Goal: Complete application form: Complete application form

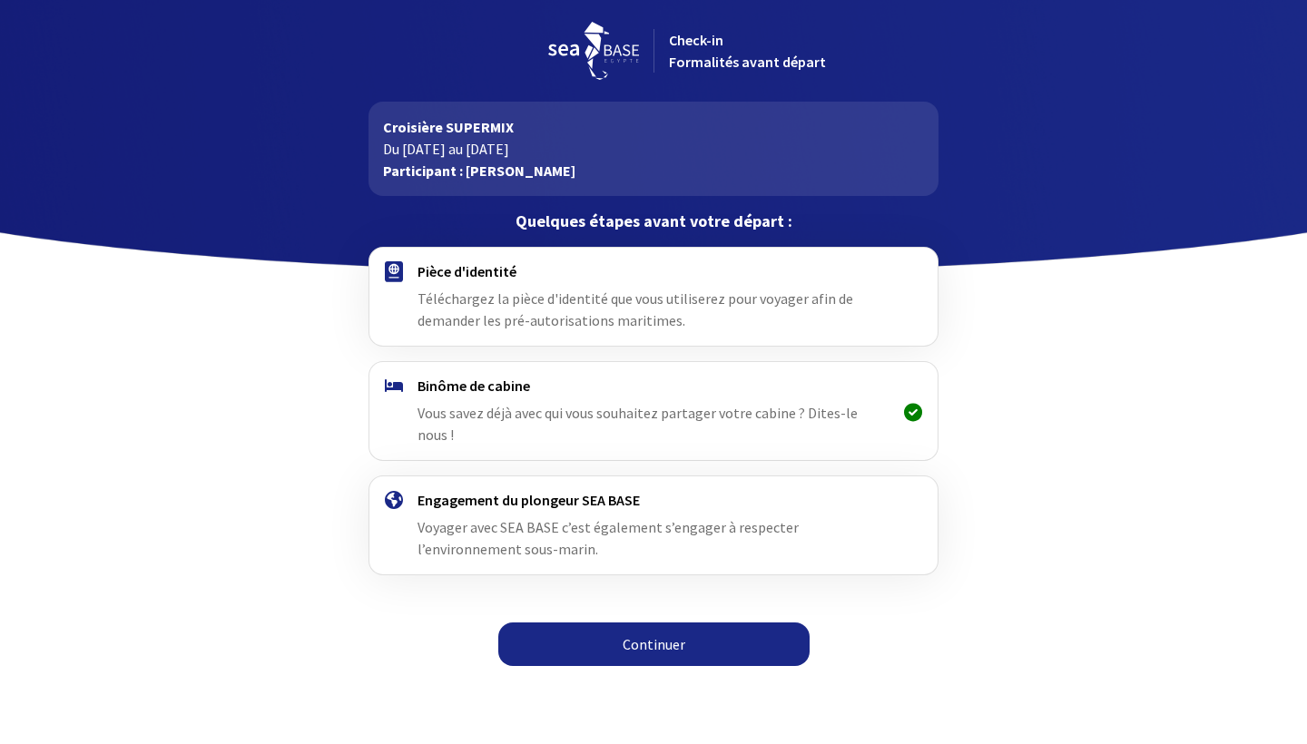
click at [546, 310] on div "Pièce d'identité Téléchargez la pièce d'identité que vous utiliserez pour voyag…" at bounding box center [653, 296] width 471 height 69
click at [631, 623] on link "Continuer" at bounding box center [653, 645] width 311 height 44
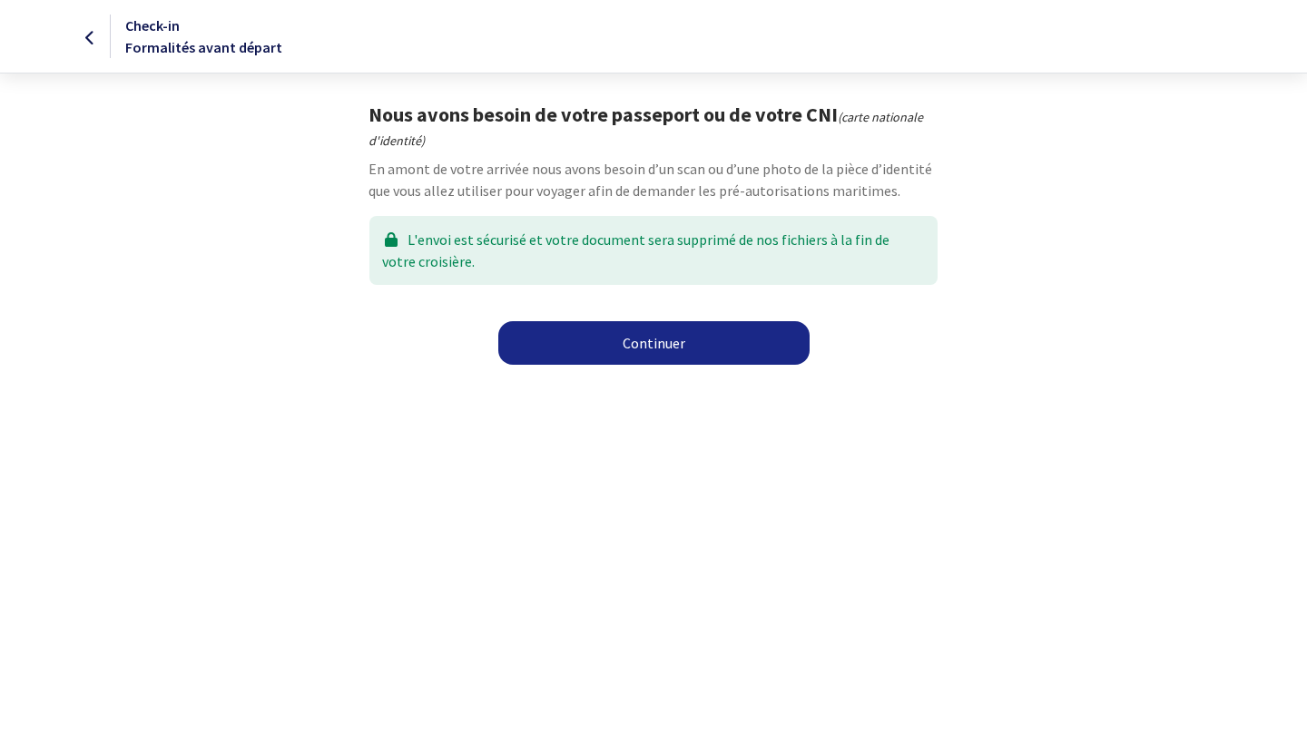
click at [623, 340] on link "Continuer" at bounding box center [653, 343] width 311 height 44
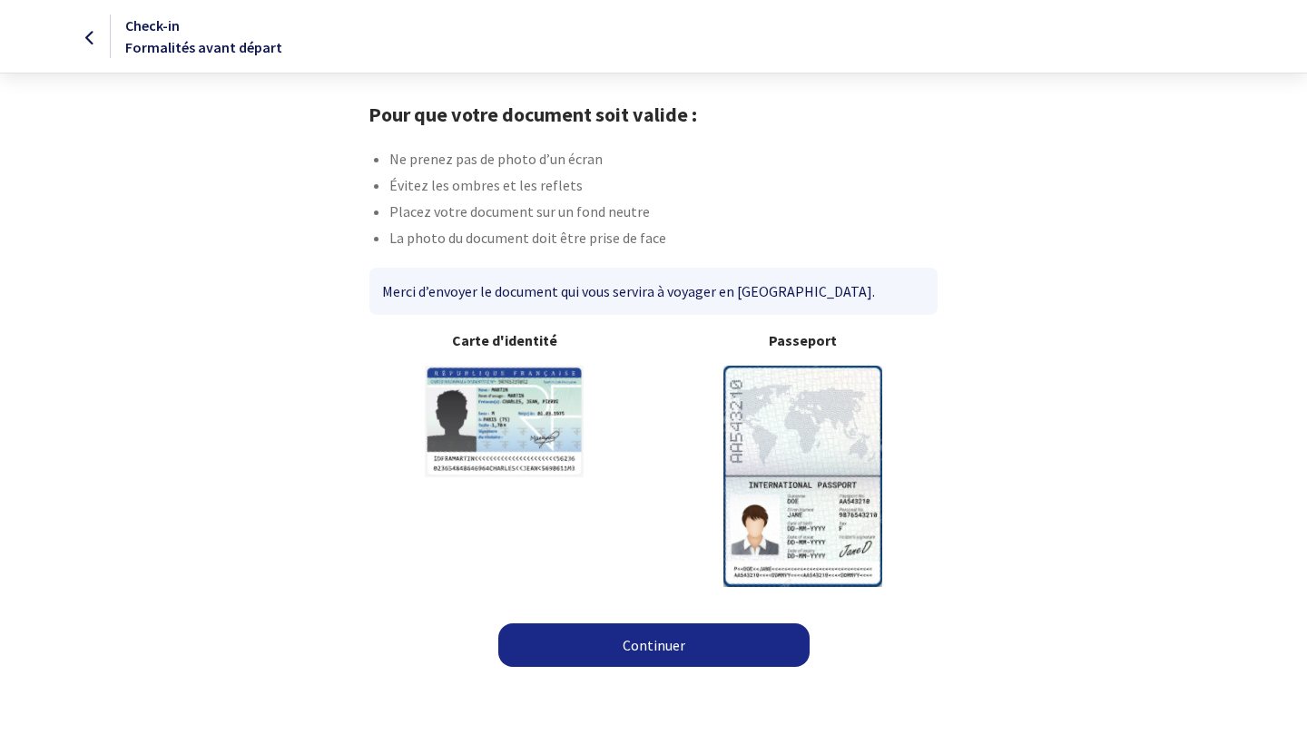
click at [659, 644] on link "Continuer" at bounding box center [653, 646] width 311 height 44
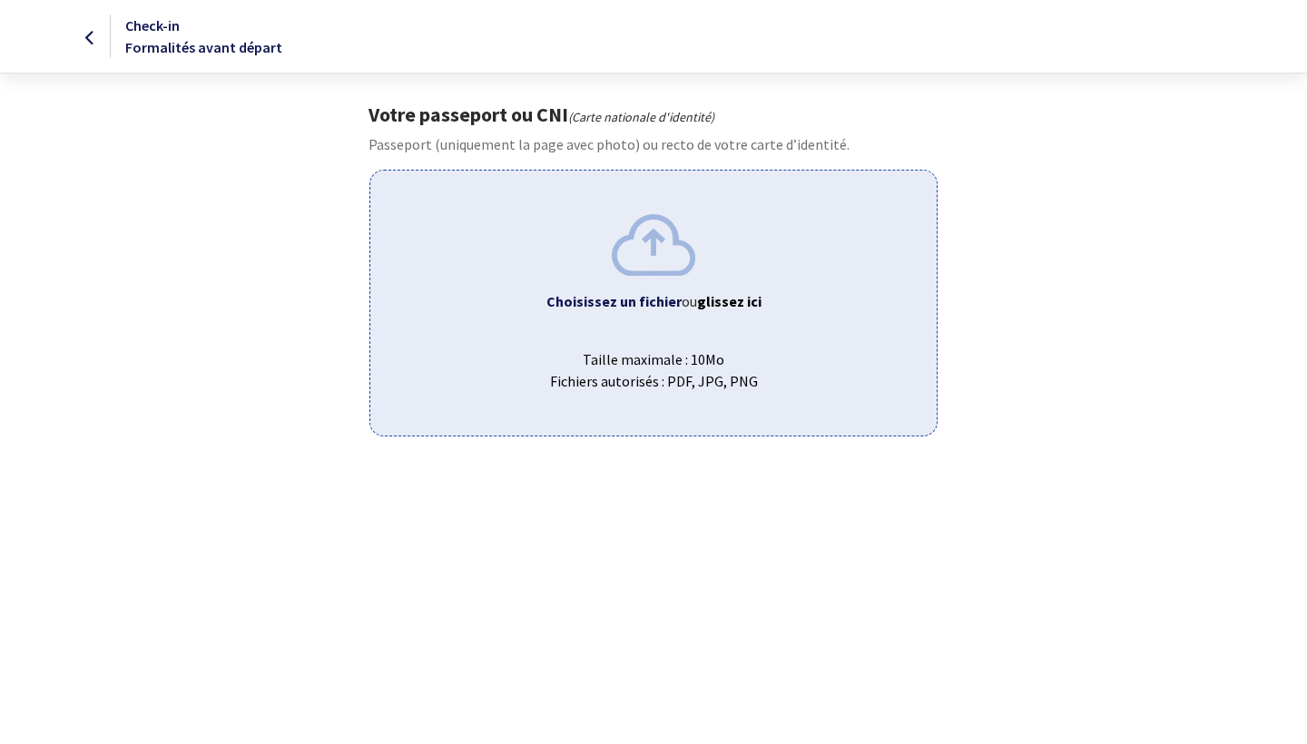
click at [622, 300] on b "Choisissez un fichier" at bounding box center [613, 301] width 135 height 18
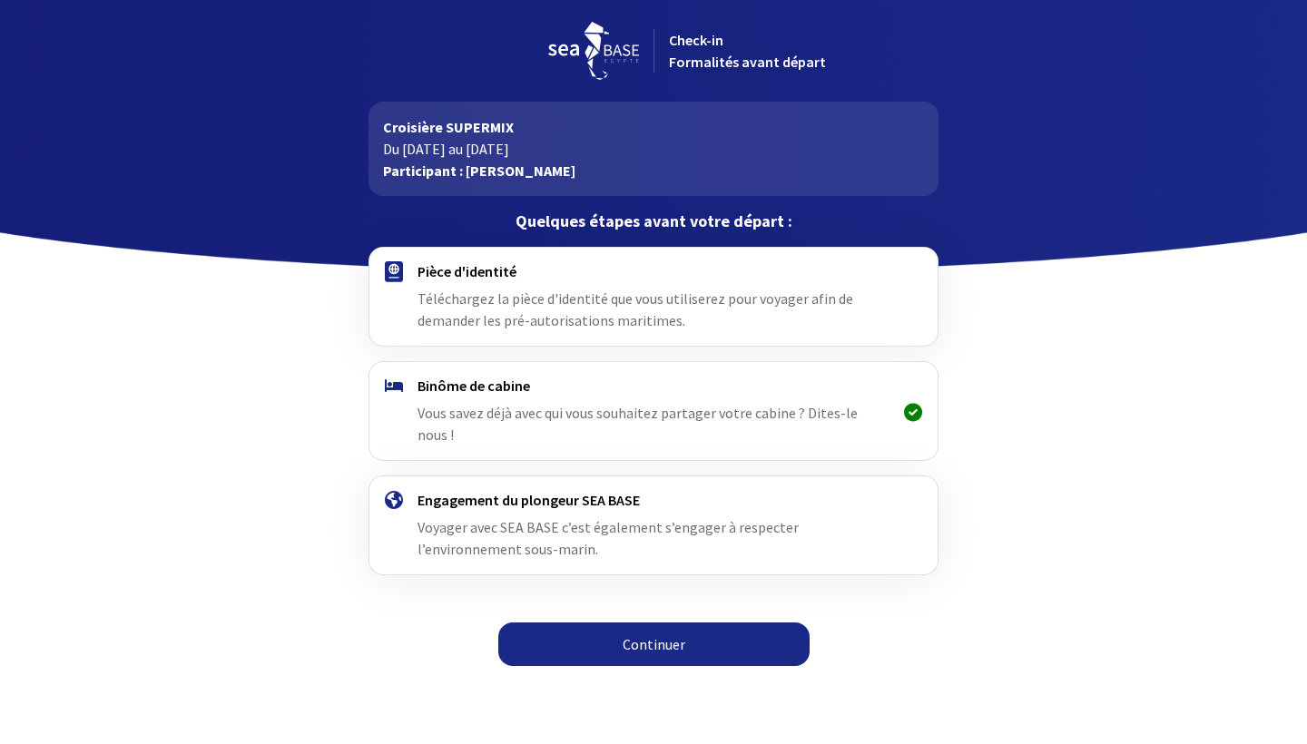
click at [652, 623] on link "Continuer" at bounding box center [653, 645] width 311 height 44
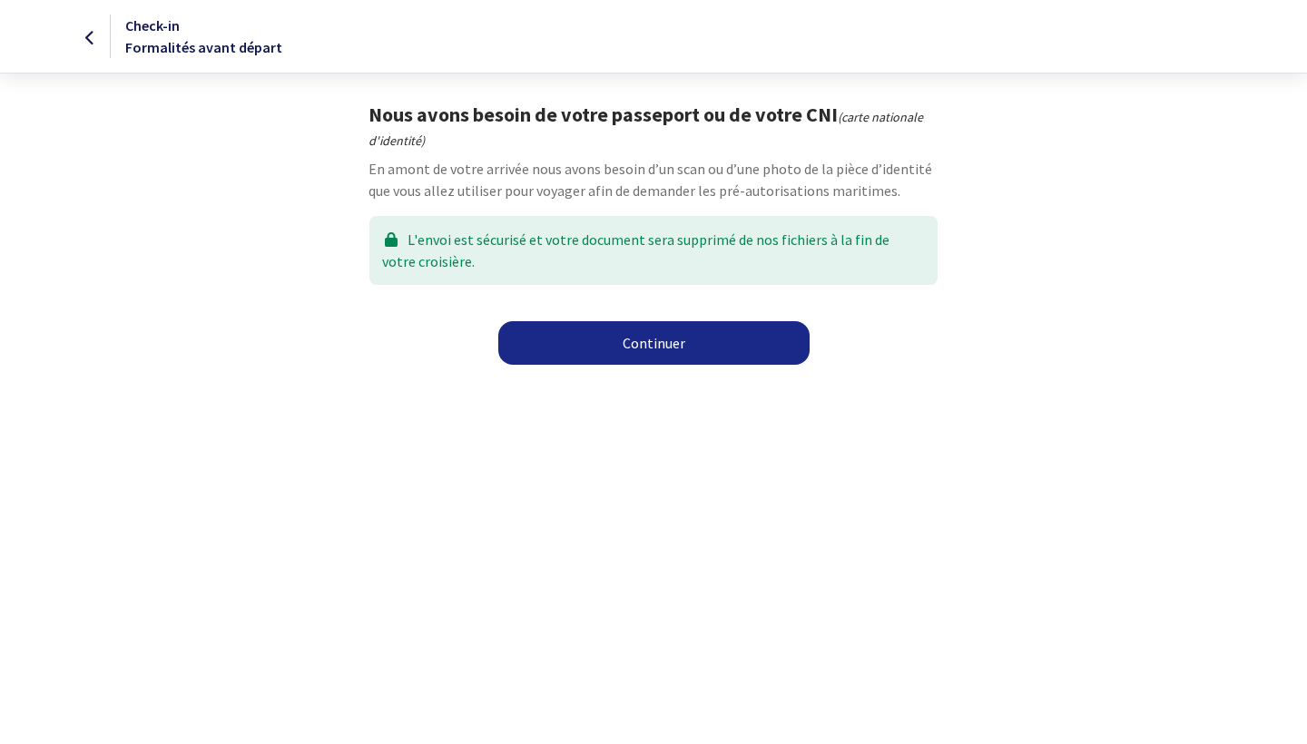
click at [651, 337] on link "Continuer" at bounding box center [653, 343] width 311 height 44
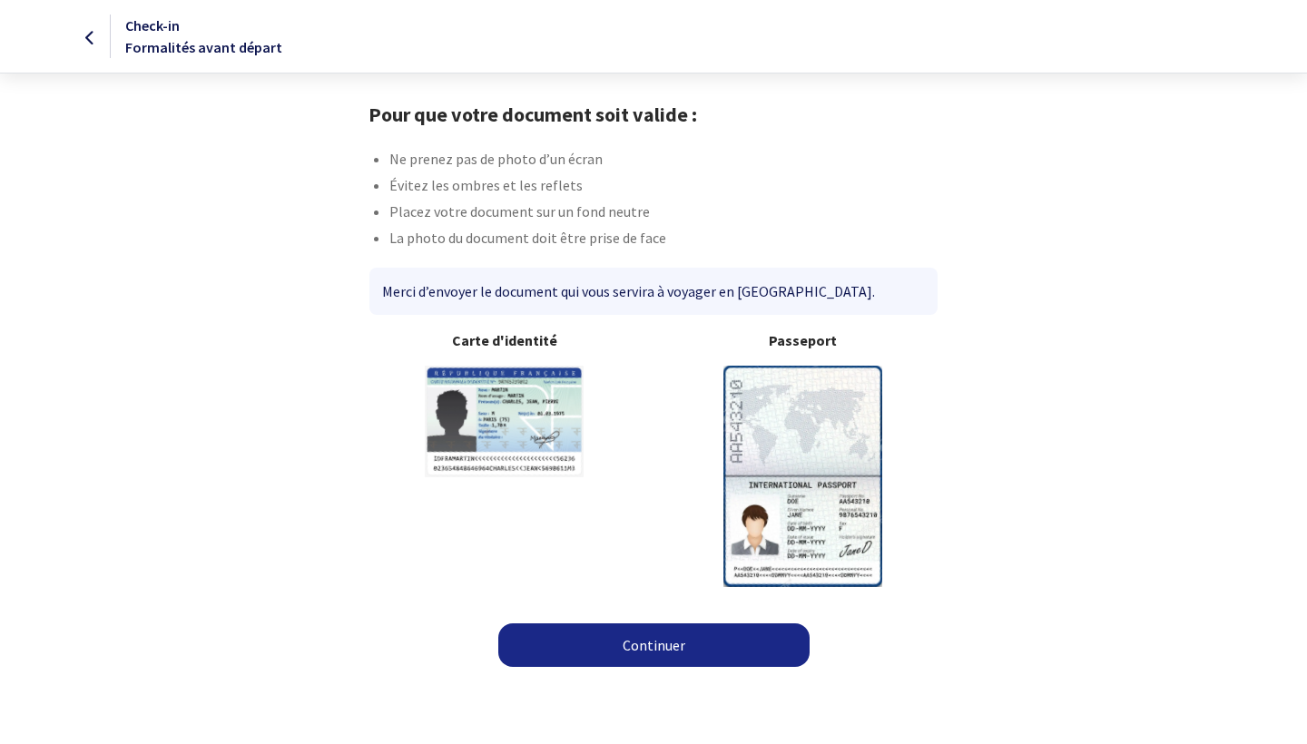
click at [645, 647] on link "Continuer" at bounding box center [653, 646] width 311 height 44
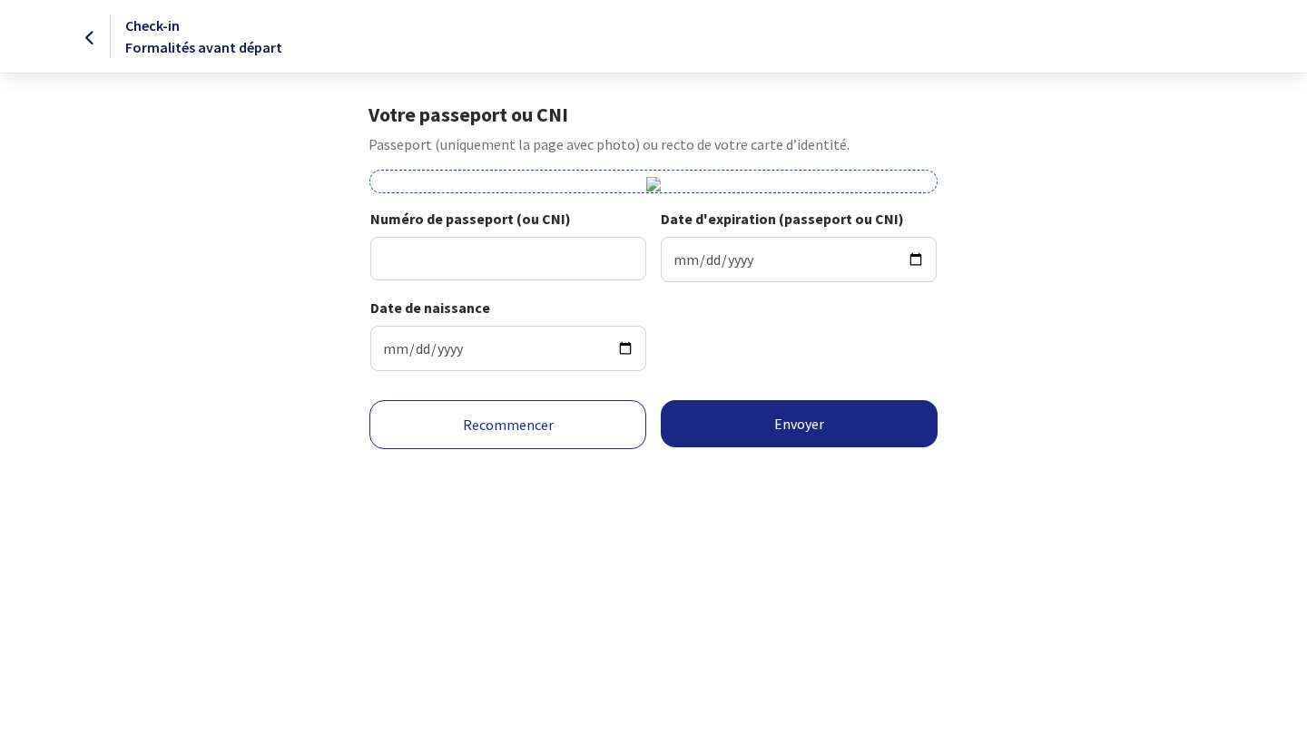
scroll to position [180, 0]
click at [500, 280] on input "Numéro de passeport (ou CNI)" at bounding box center [508, 259] width 276 height 44
type input "23DA15893"
click at [629, 282] on input "Date d'expiration (passeport ou CNI)" at bounding box center [799, 259] width 276 height 45
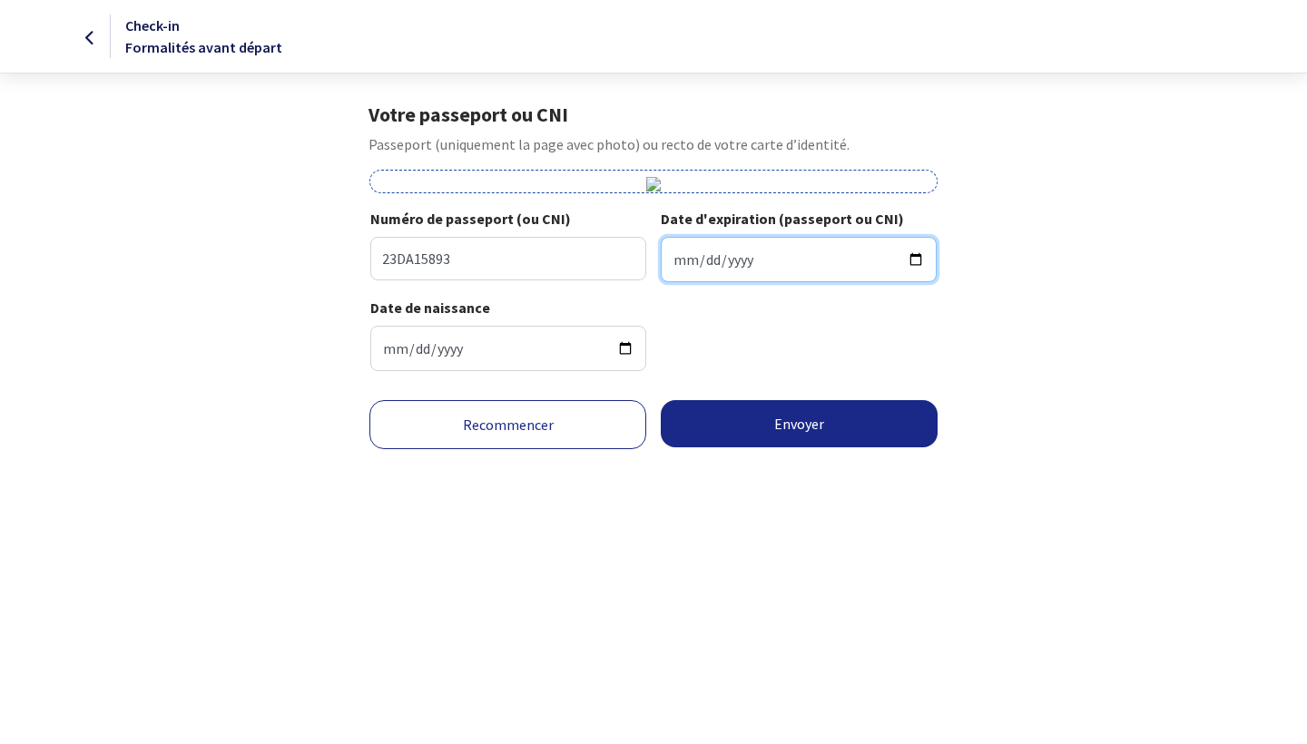
click at [629, 282] on input "Date d'expiration (passeport ou CNI)" at bounding box center [799, 259] width 276 height 45
click at [629, 282] on input "[DATE]" at bounding box center [799, 259] width 276 height 45
click at [629, 282] on input "2025-08-20" at bounding box center [799, 259] width 276 height 45
type input "0023-08-20"
type input "0003-08-20"
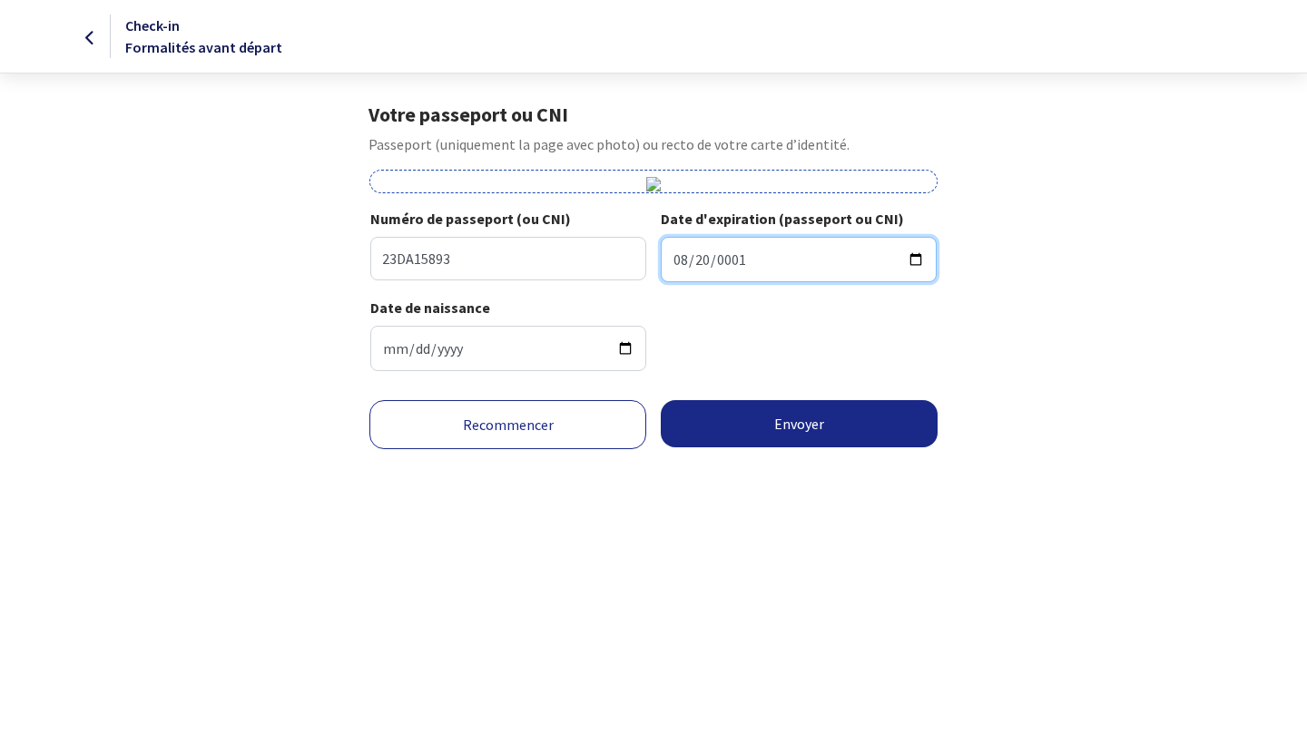
click at [629, 282] on input "0001-08-20" at bounding box center [799, 259] width 276 height 45
type input "2033-03-14"
click at [629, 386] on div "Date de naissance 1965-05-22" at bounding box center [652, 341] width 565 height 89
click at [629, 447] on button "Envoyer" at bounding box center [799, 423] width 277 height 47
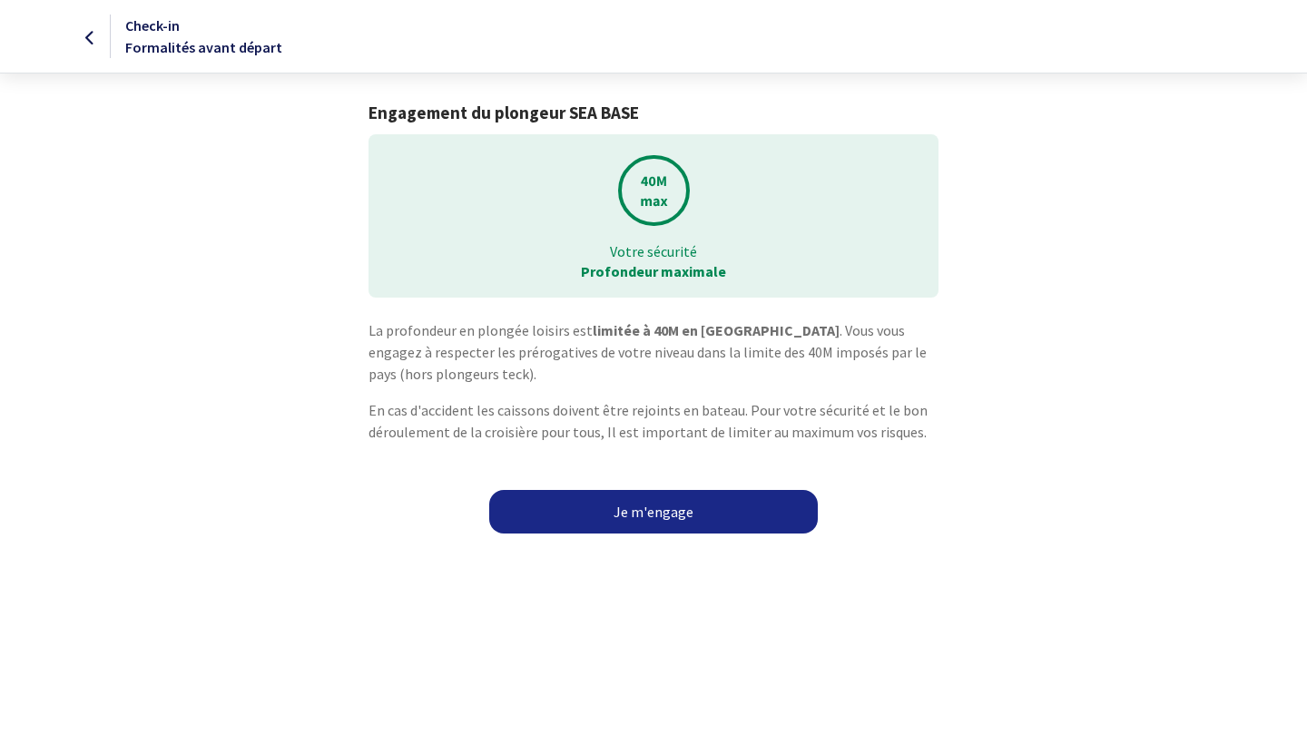
click at [680, 516] on link "Je m'engage" at bounding box center [653, 512] width 329 height 44
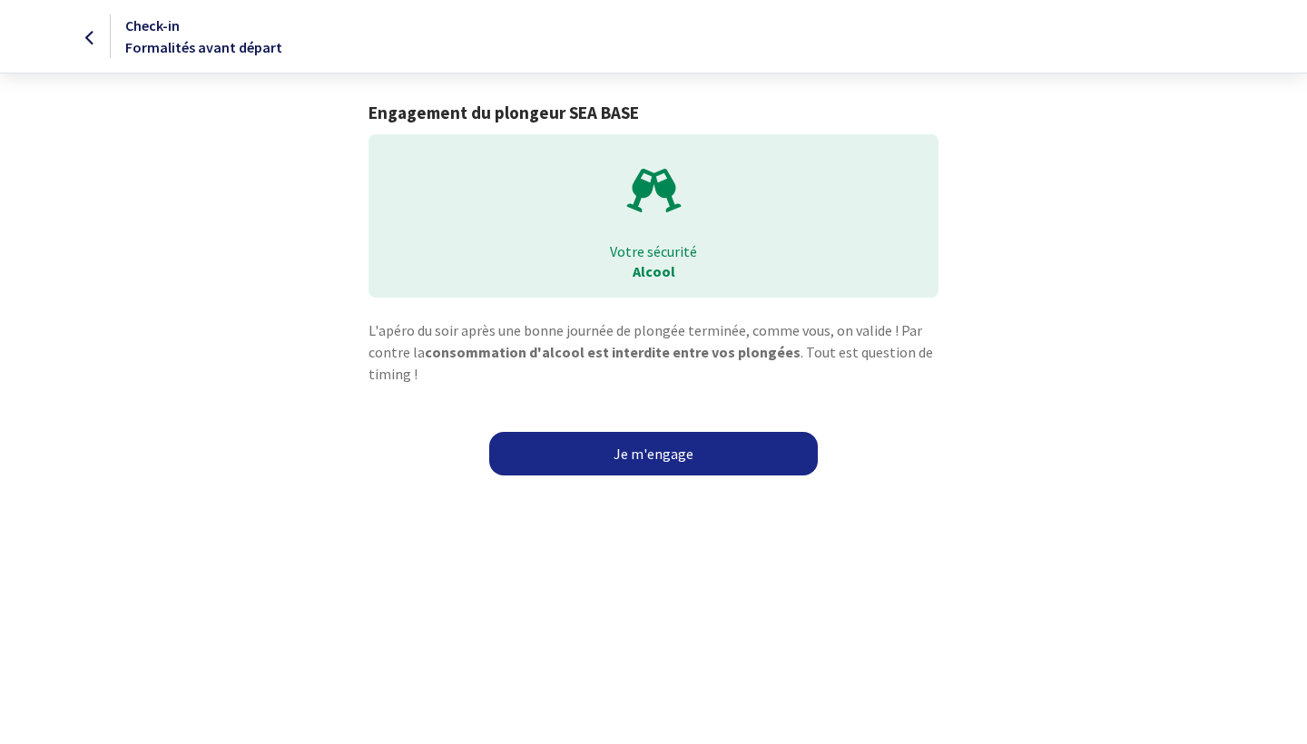
click at [645, 450] on link "Je m'engage" at bounding box center [653, 454] width 329 height 44
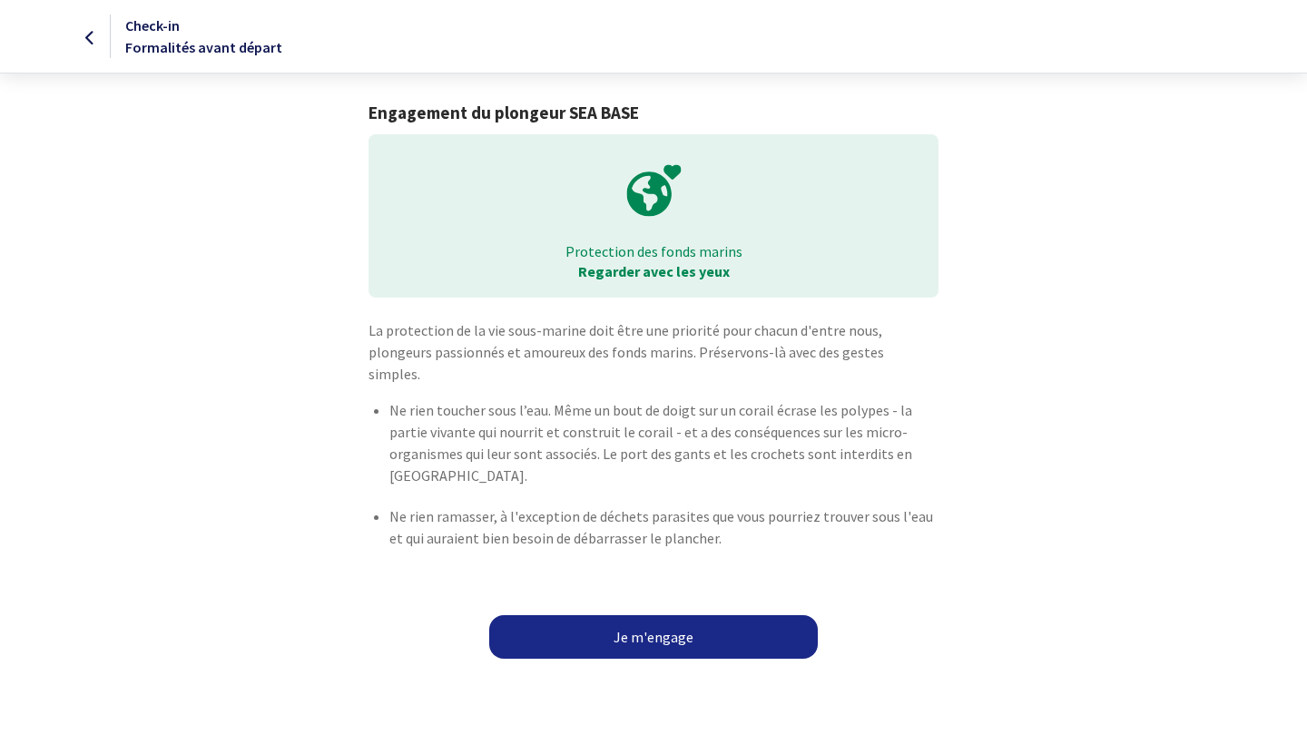
click at [638, 617] on link "Je m'engage" at bounding box center [653, 637] width 329 height 44
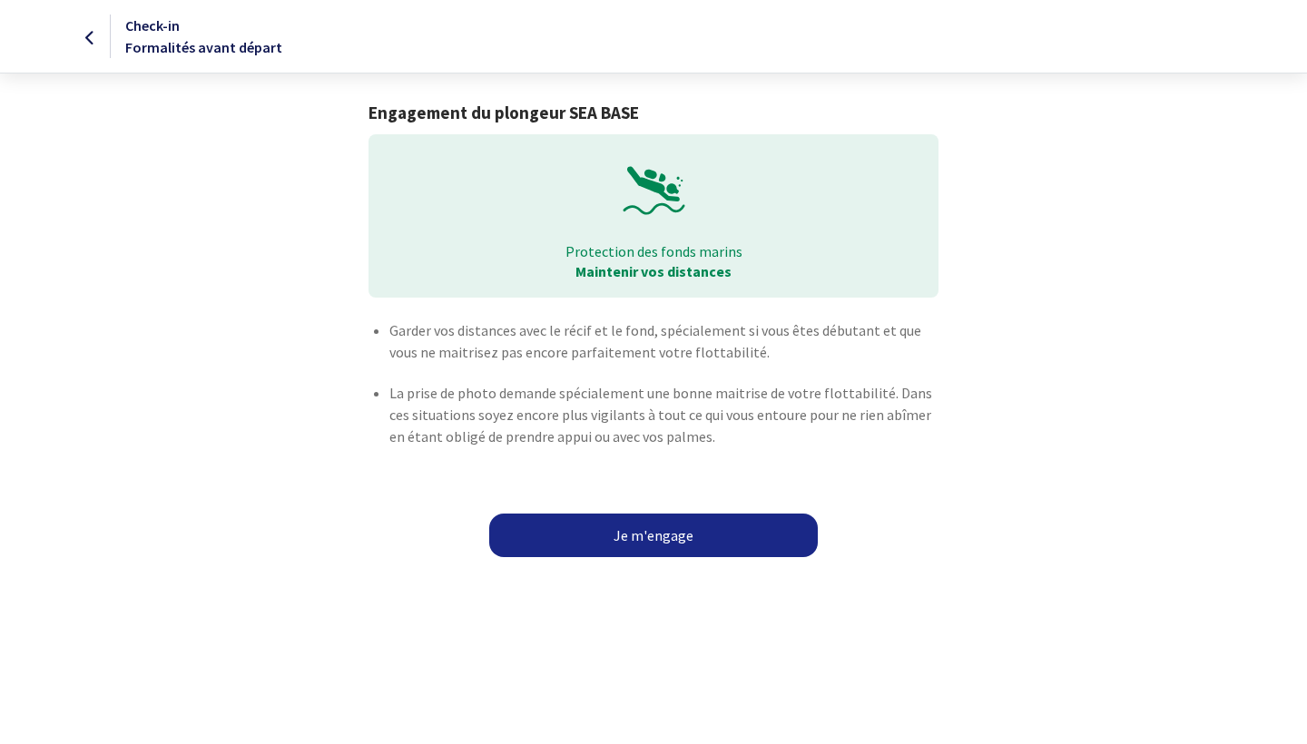
click at [618, 529] on link "Je m'engage" at bounding box center [653, 536] width 329 height 44
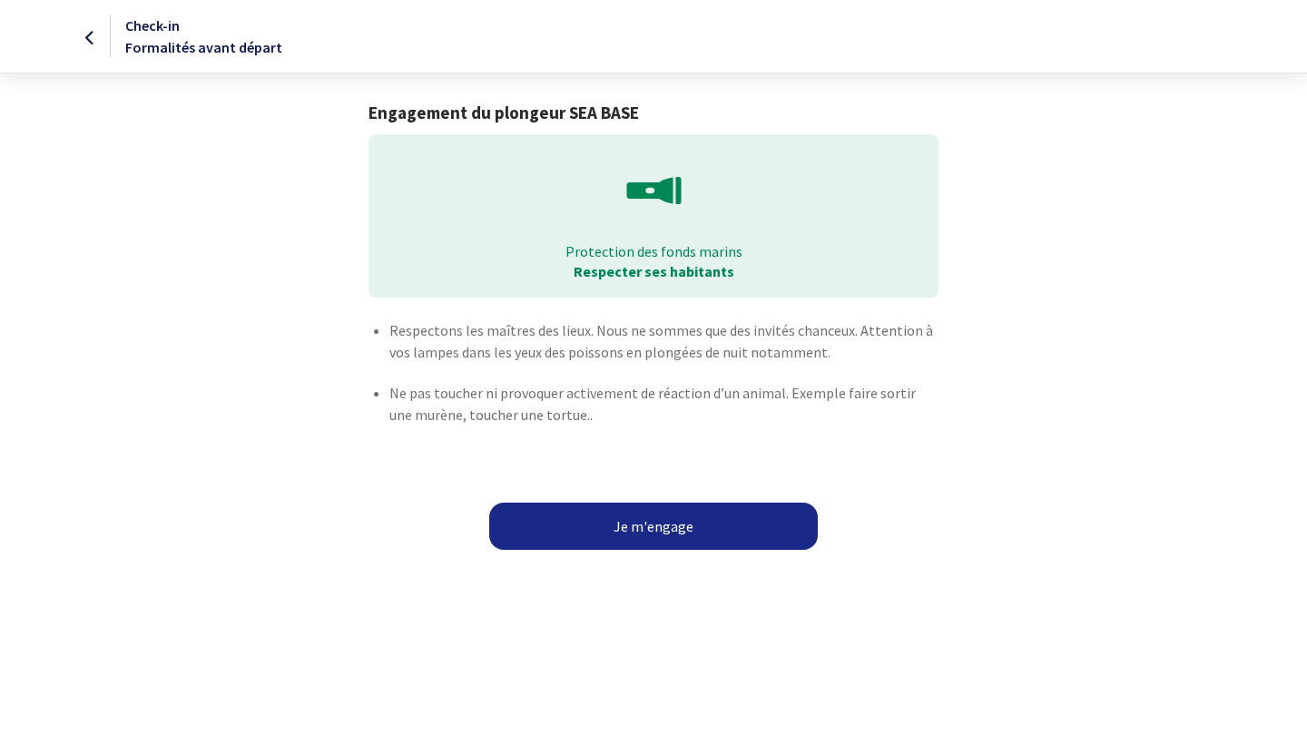
click at [627, 529] on button "Je m'engage" at bounding box center [653, 526] width 329 height 47
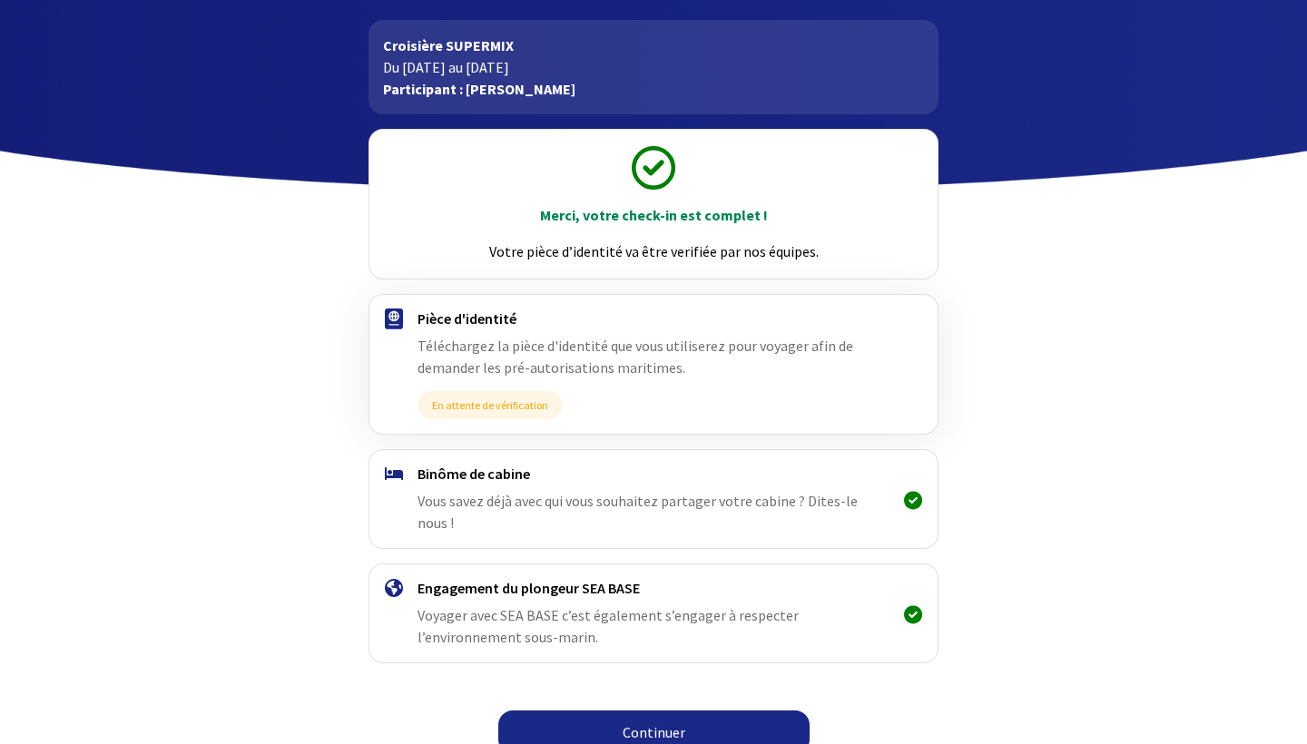
scroll to position [81, 0]
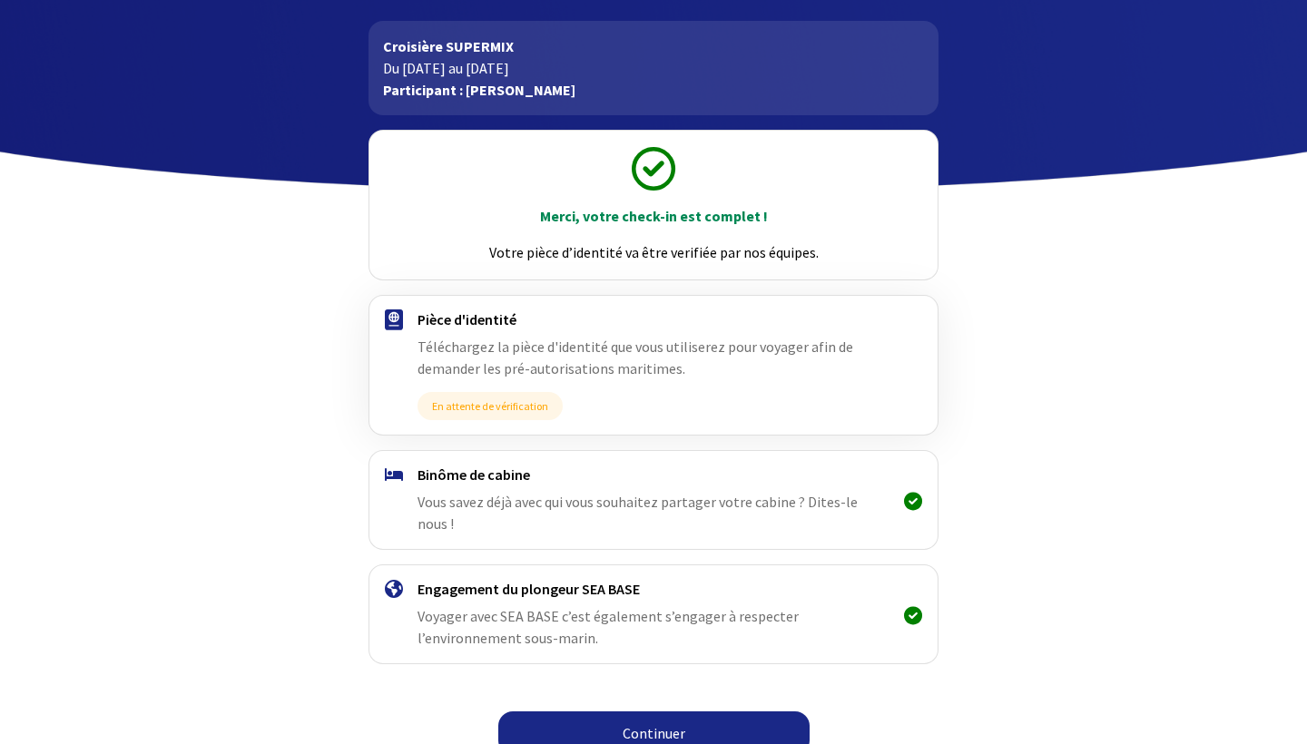
click at [641, 712] on link "Continuer" at bounding box center [653, 734] width 311 height 44
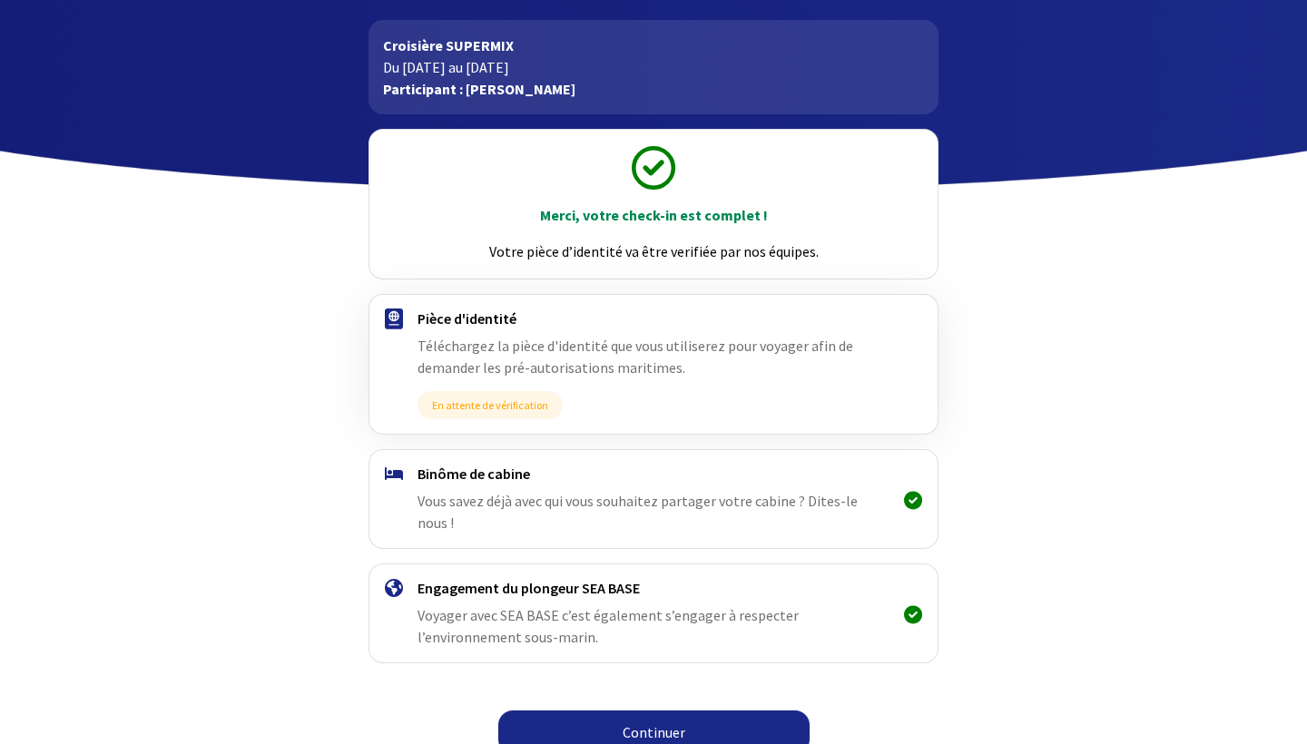
scroll to position [81, 0]
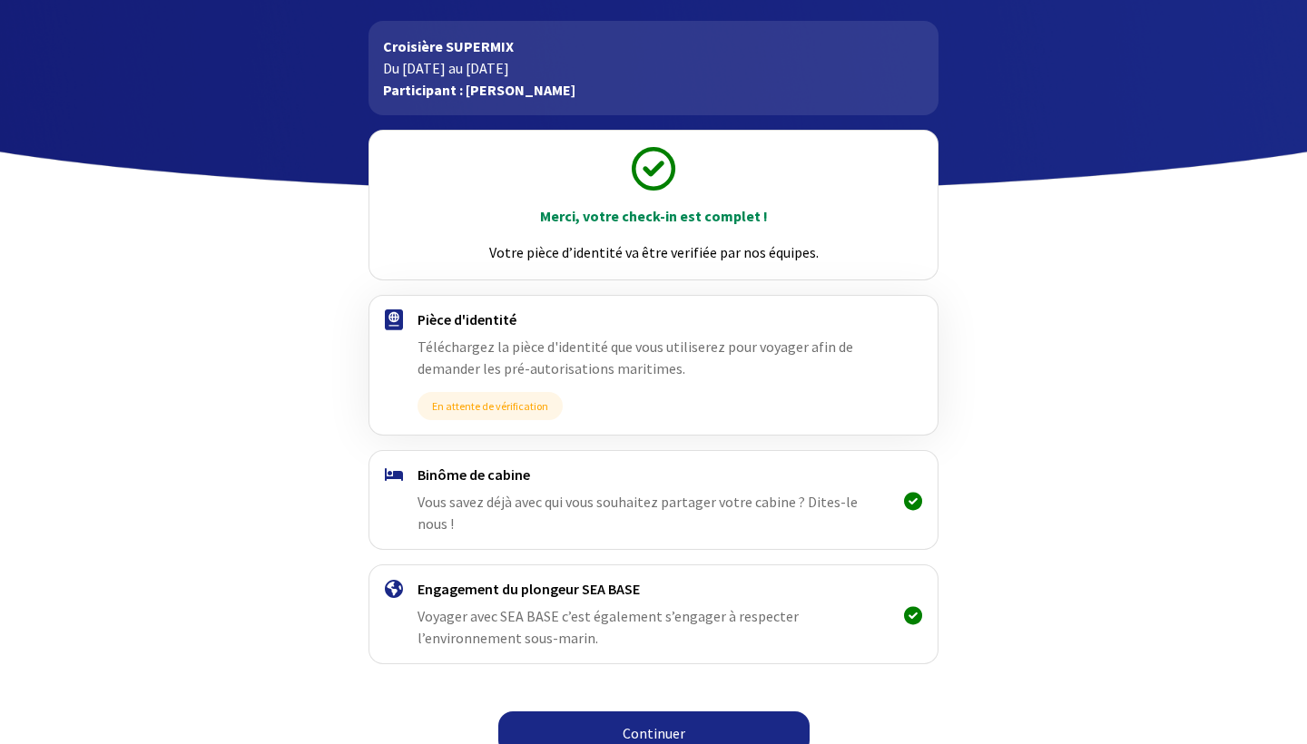
click at [651, 712] on link "Continuer" at bounding box center [653, 734] width 311 height 44
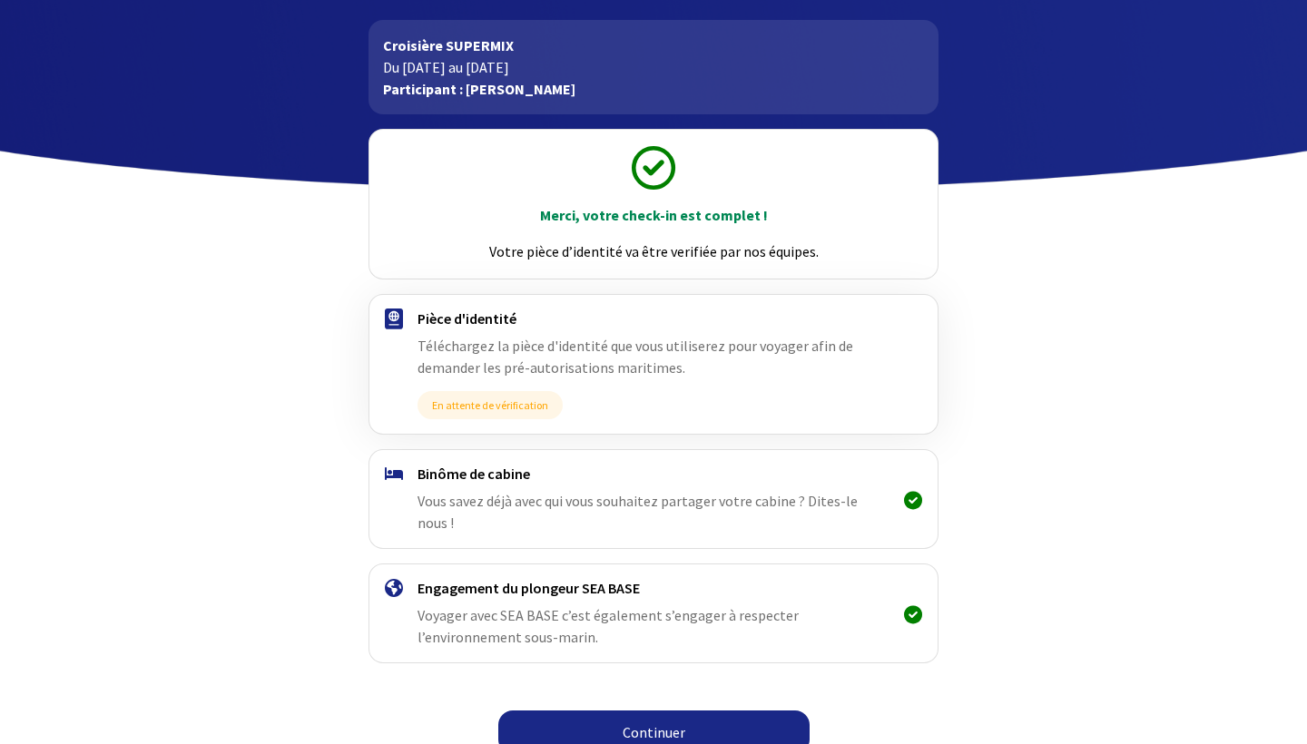
scroll to position [81, 0]
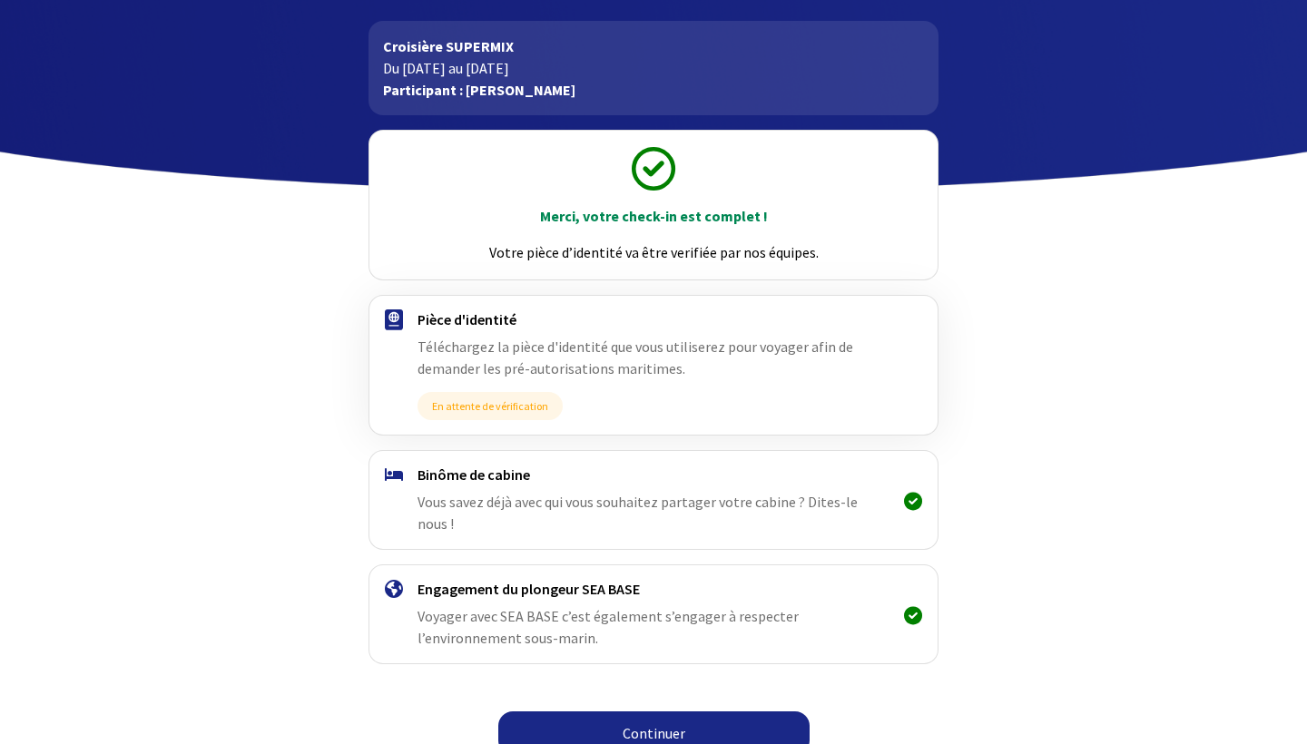
click at [759, 505] on span "Vous savez déjà avec qui vous souhaitez partager votre cabine ? Dites-le nous !" at bounding box center [638, 513] width 440 height 40
click at [477, 468] on h4 "Binôme de cabine" at bounding box center [653, 475] width 471 height 18
click at [465, 491] on div "Binôme de cabine Vous savez déjà avec qui vous souhaitez partager votre cabine …" at bounding box center [653, 500] width 471 height 69
click at [448, 607] on span "Voyager avec SEA BASE c’est également s’engager à respecter l’environnement sou…" at bounding box center [608, 627] width 381 height 40
click at [519, 356] on span "Téléchargez la pièce d'identité que vous utiliserez pour voyager afin de demand…" at bounding box center [636, 358] width 436 height 40
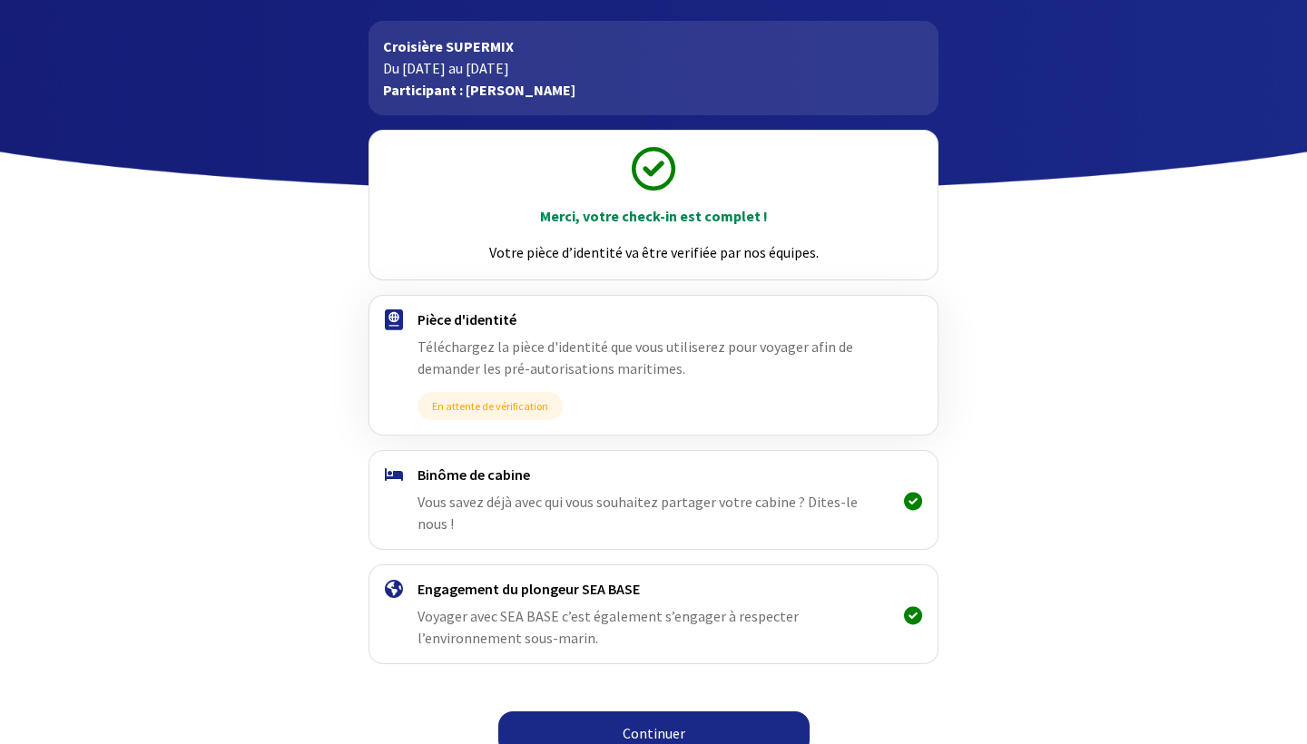
click at [507, 406] on span "En attente de vérification" at bounding box center [490, 406] width 145 height 28
click at [673, 718] on link "Continuer" at bounding box center [653, 734] width 311 height 44
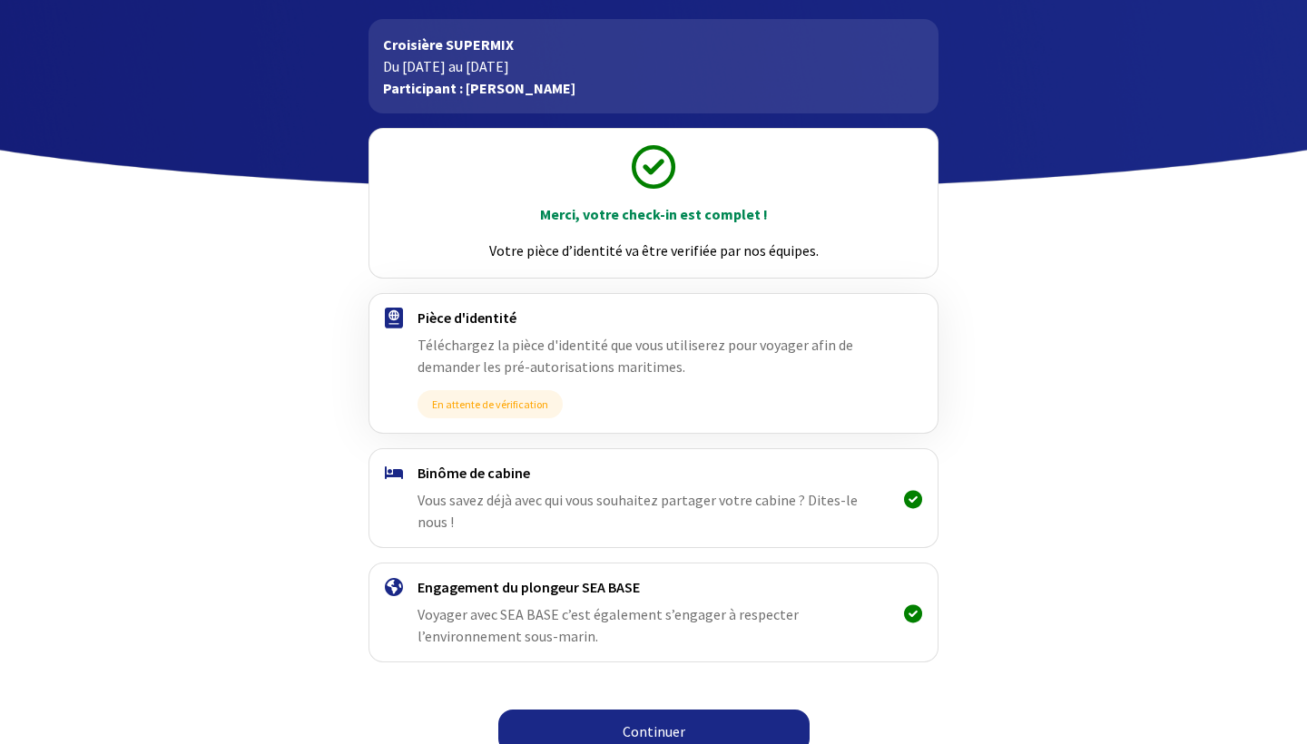
scroll to position [81, 0]
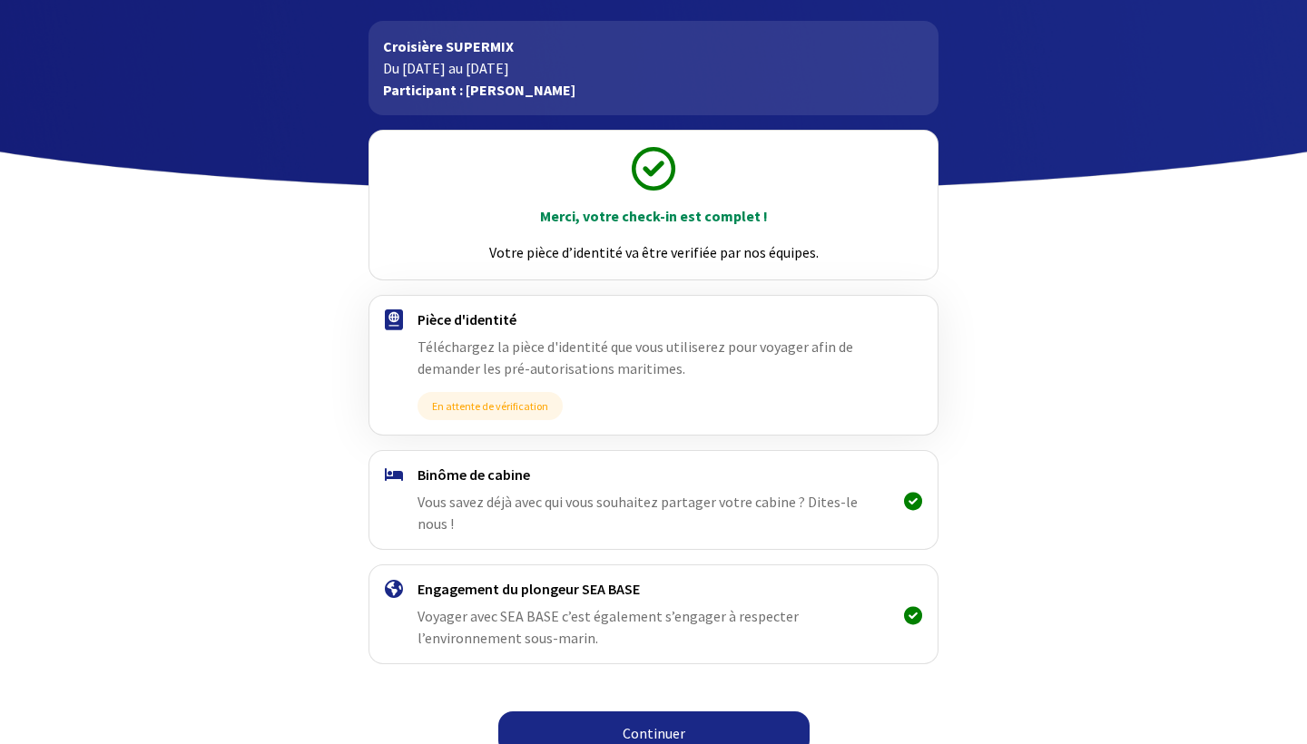
click at [651, 712] on link "Continuer" at bounding box center [653, 734] width 311 height 44
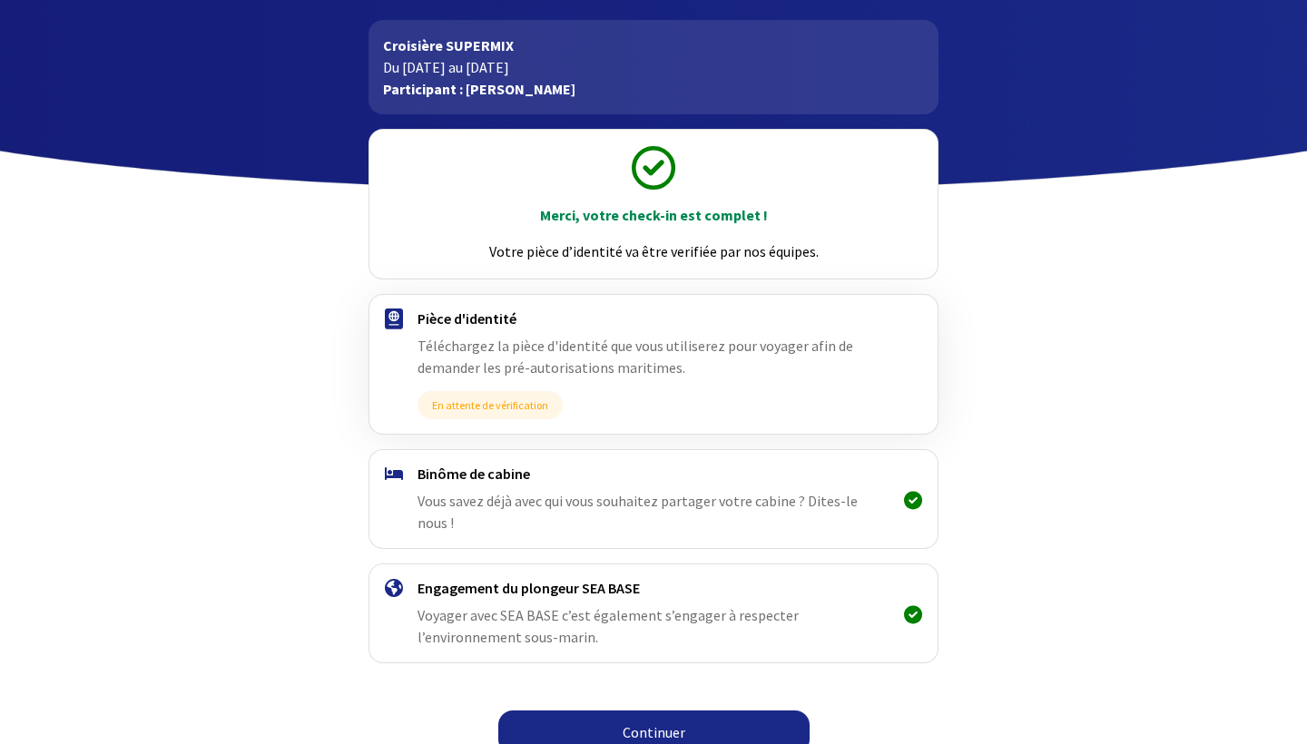
scroll to position [81, 0]
